Goal: Information Seeking & Learning: Learn about a topic

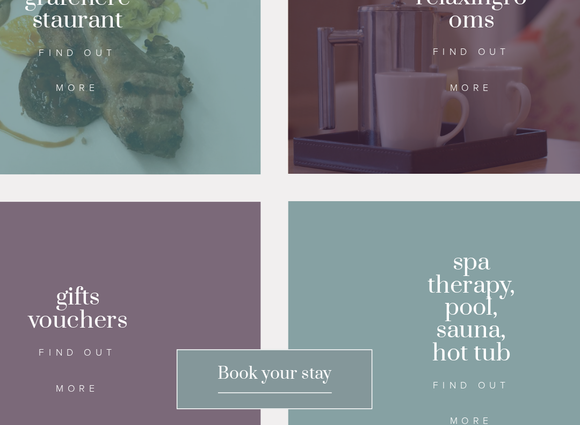
scroll to position [583, 0]
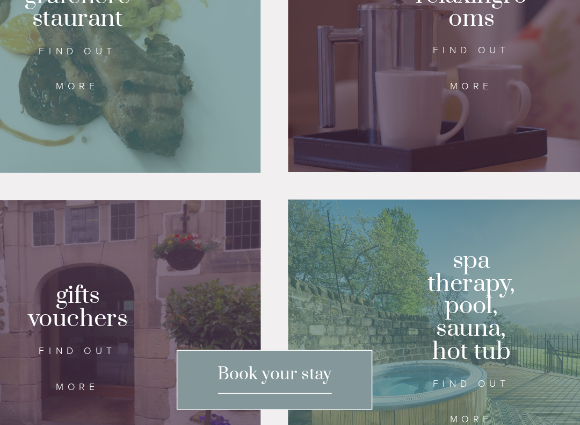
click at [299, 73] on div at bounding box center [423, 163] width 248 height 181
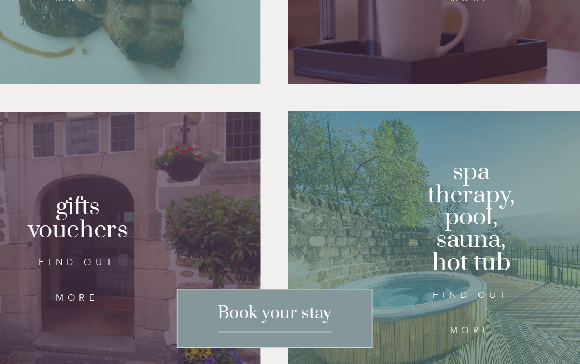
scroll to position [622, 0]
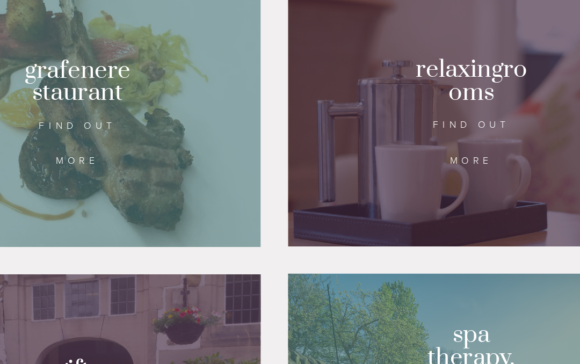
click at [46, 132] on div at bounding box center [157, 85] width 248 height 181
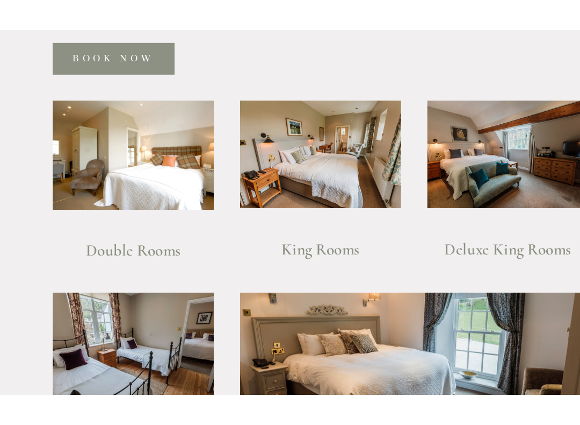
scroll to position [735, 0]
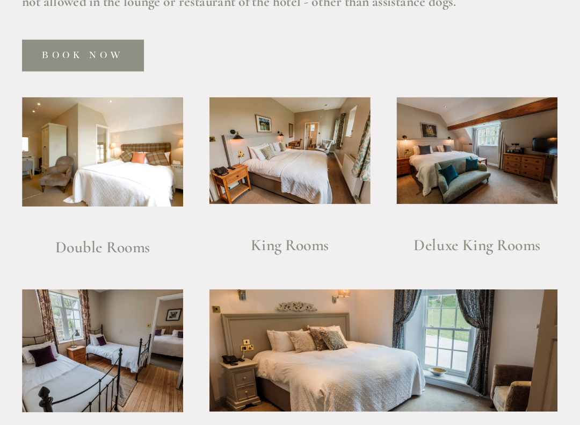
click at [170, 110] on img at bounding box center [226, 148] width 113 height 77
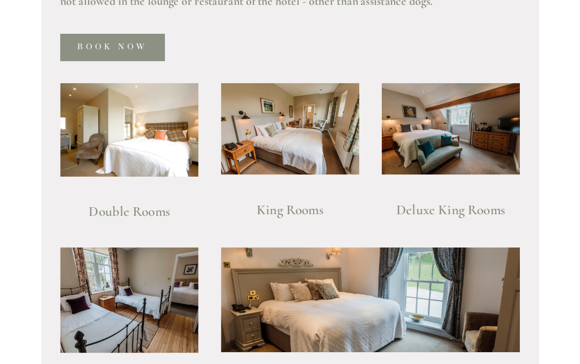
scroll to position [690, 0]
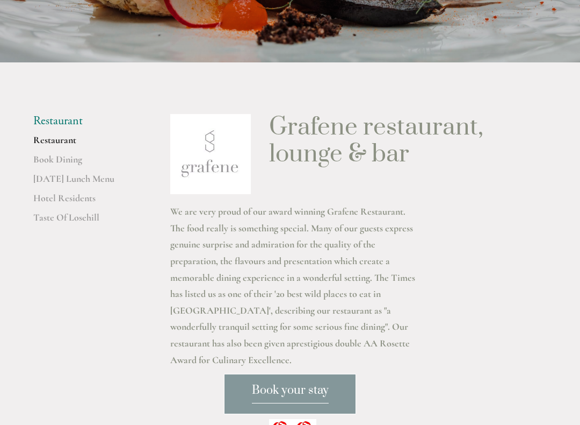
scroll to position [214, 0]
click at [42, 137] on link "Restaurant" at bounding box center [84, 142] width 103 height 19
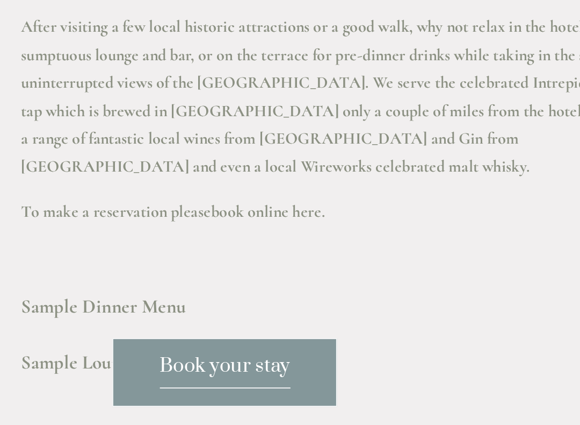
scroll to position [2813, 0]
click at [170, 348] on strong "Sample Dinner Menu" at bounding box center [218, 354] width 97 height 13
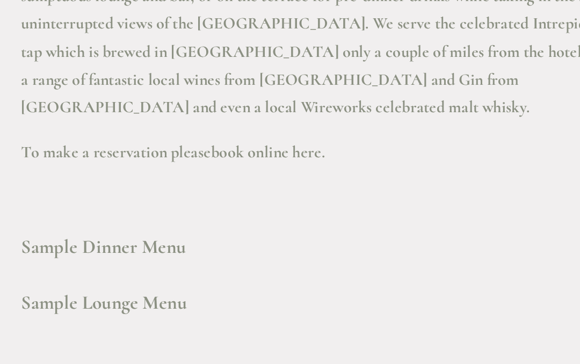
scroll to position [2983, 0]
click at [170, 172] on strong "Sample Lounge Menu" at bounding box center [219, 178] width 98 height 13
click at [170, 139] on strong "Sample Dinner Menu" at bounding box center [218, 145] width 97 height 13
